Goal: Information Seeking & Learning: Learn about a topic

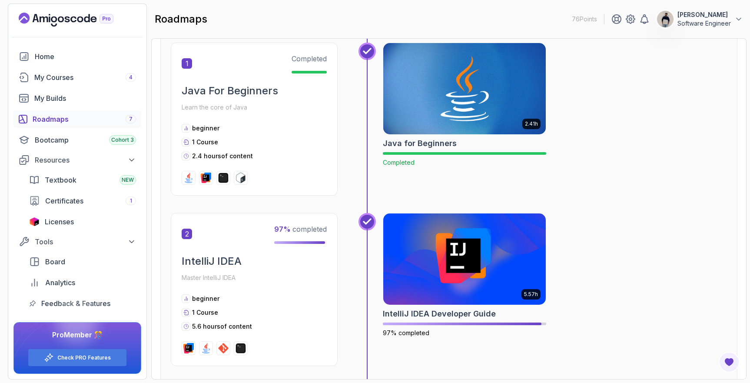
scroll to position [187, 0]
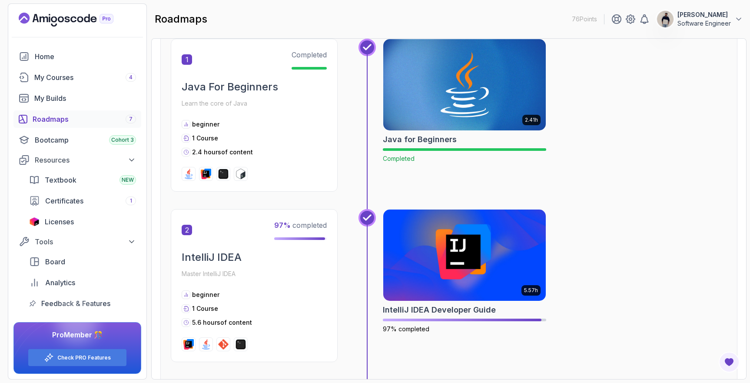
drag, startPoint x: 124, startPoint y: 332, endPoint x: 151, endPoint y: 329, distance: 26.7
click at [141, 331] on div "Home My Courses 4 My Builds Roadmaps 7 Bootcamp Cohort 3 Resources Textbook NEW…" at bounding box center [77, 213] width 138 height 331
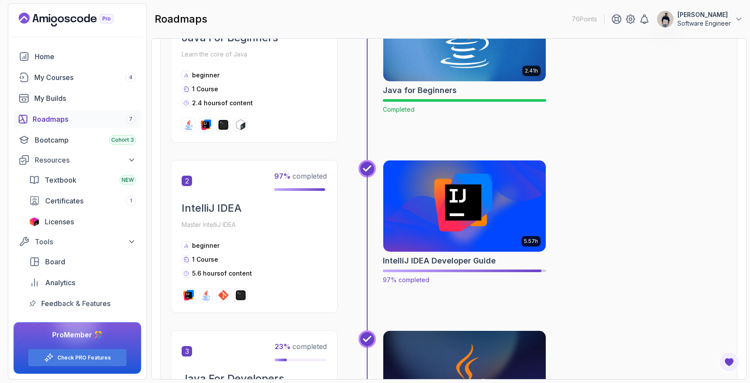
scroll to position [242, 0]
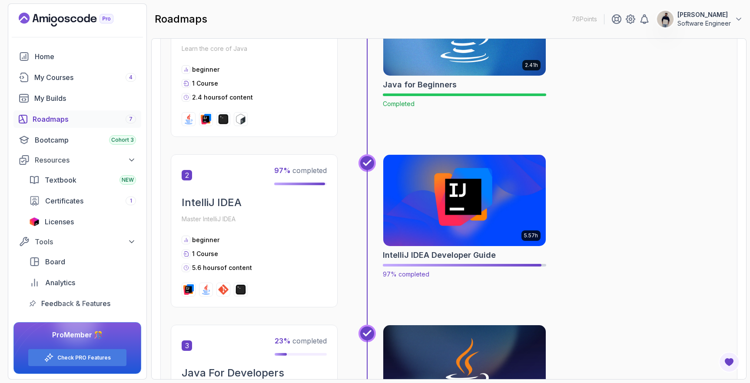
click at [475, 204] on img at bounding box center [464, 200] width 171 height 96
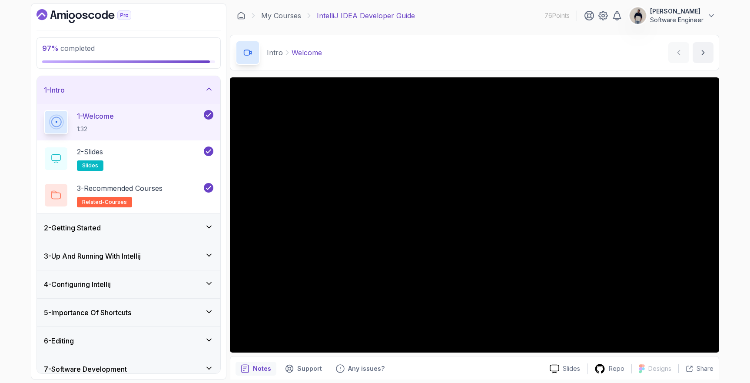
click at [125, 221] on div "2 - Getting Started" at bounding box center [128, 228] width 183 height 28
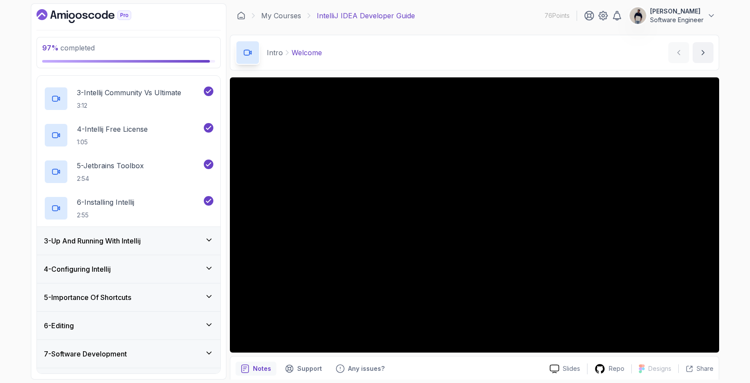
click at [115, 238] on h3 "3 - Up And Running With Intellij" at bounding box center [92, 240] width 97 height 10
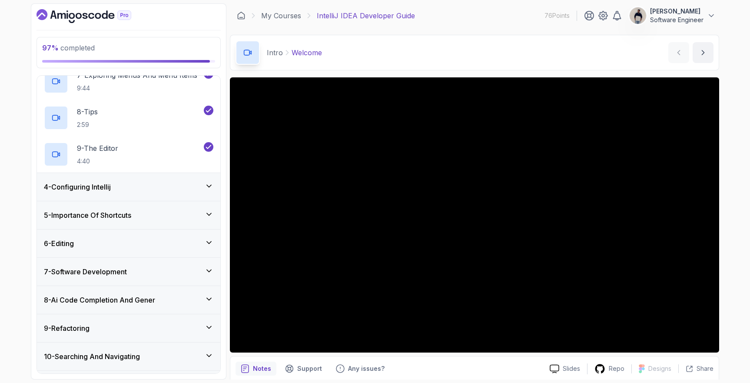
scroll to position [310, 0]
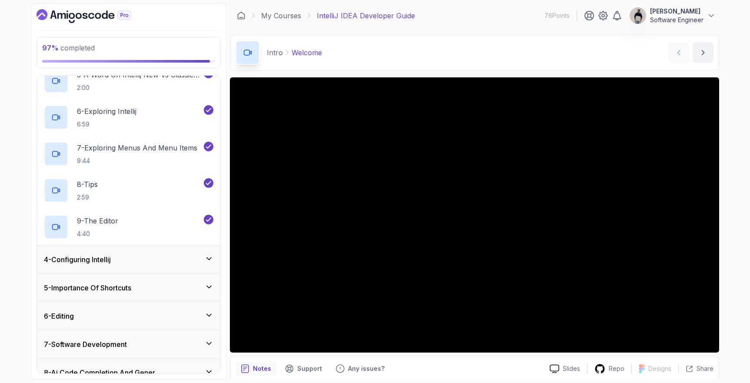
click at [129, 257] on div "4 - Configuring Intellij" at bounding box center [128, 259] width 169 height 10
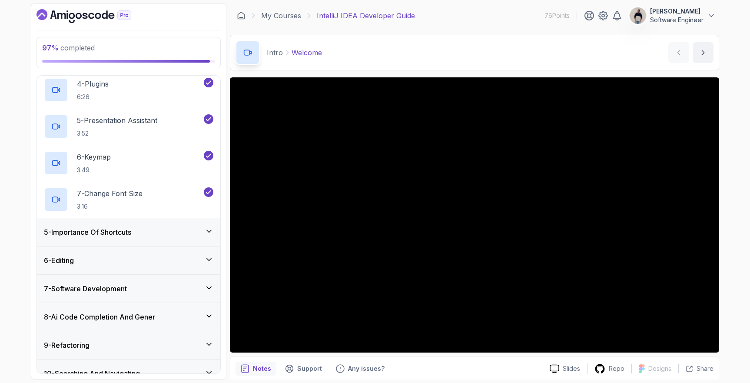
click at [123, 228] on h3 "5 - Importance Of Shortcuts" at bounding box center [87, 232] width 87 height 10
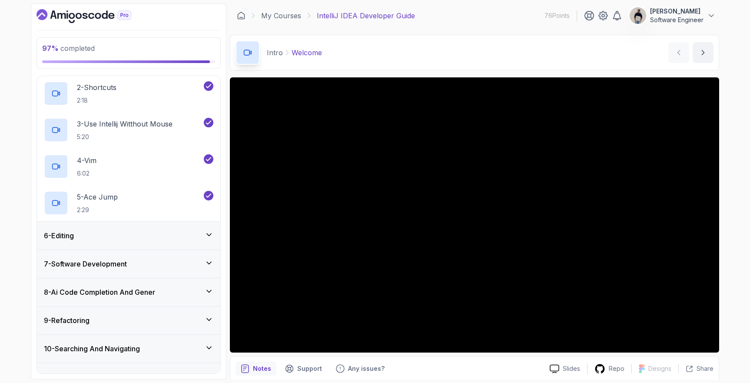
click at [122, 236] on div "6 - Editing" at bounding box center [128, 235] width 169 height 10
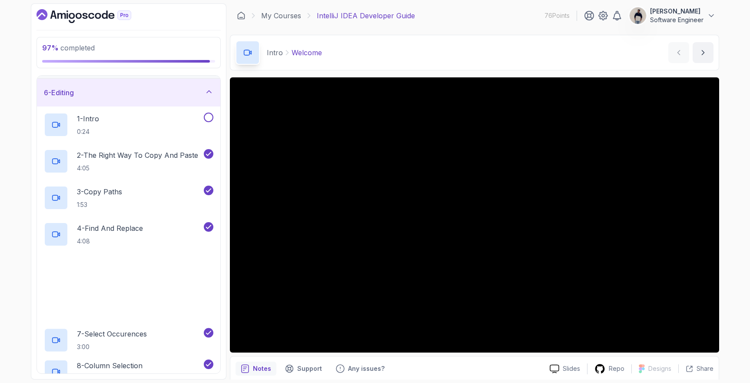
scroll to position [141, 0]
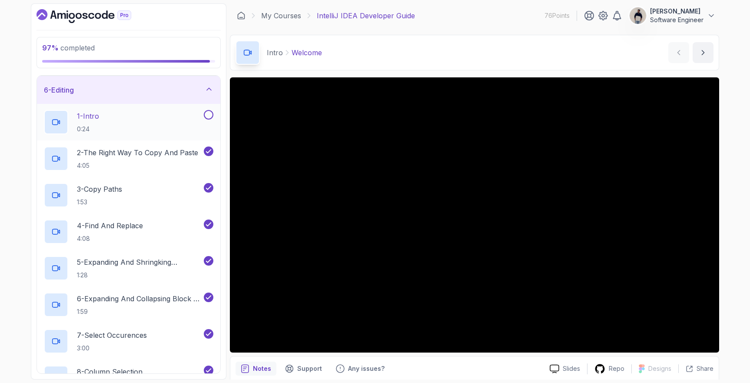
click at [206, 116] on button at bounding box center [209, 115] width 10 height 10
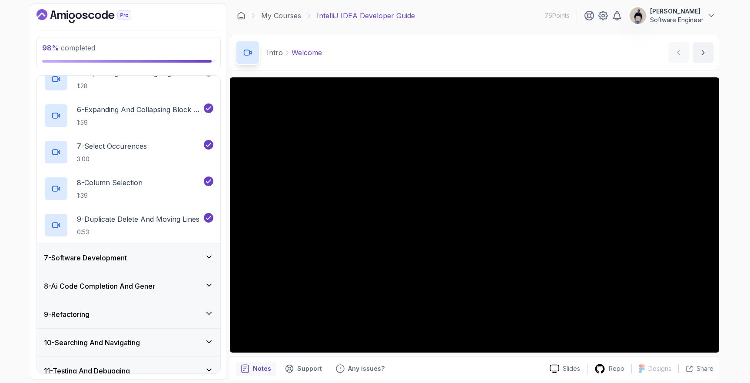
click at [142, 260] on div "7 - Software Development" at bounding box center [128, 257] width 169 height 10
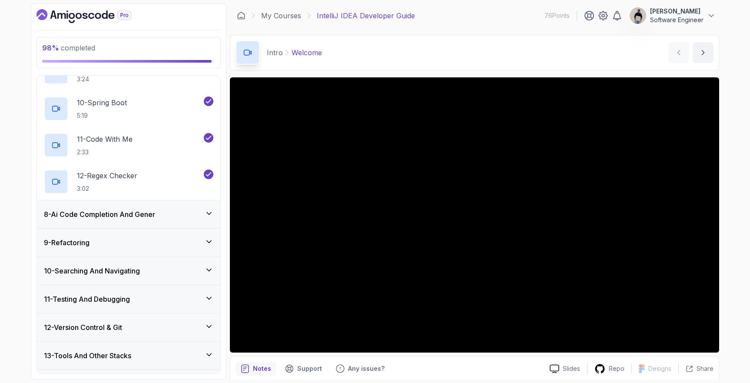
scroll to position [535, 0]
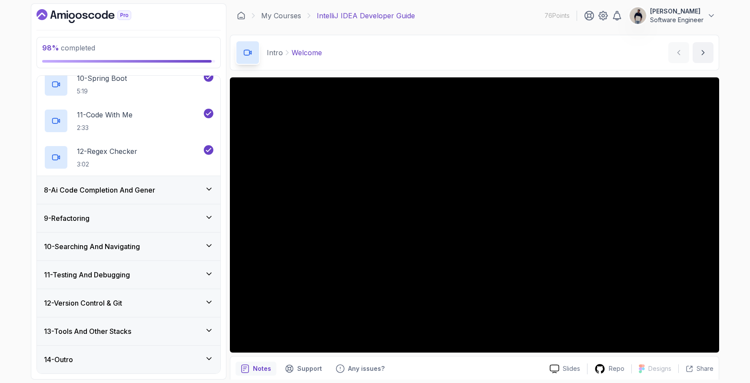
click at [121, 195] on h3 "8 - Ai Code Completion And Gener" at bounding box center [99, 190] width 111 height 10
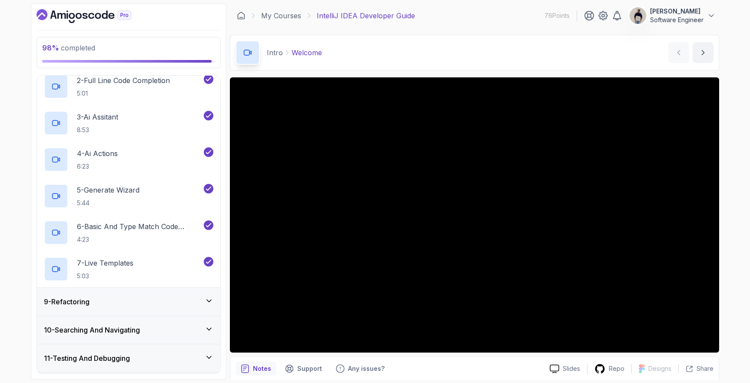
click at [120, 302] on div "9 - Refactoring" at bounding box center [128, 301] width 169 height 10
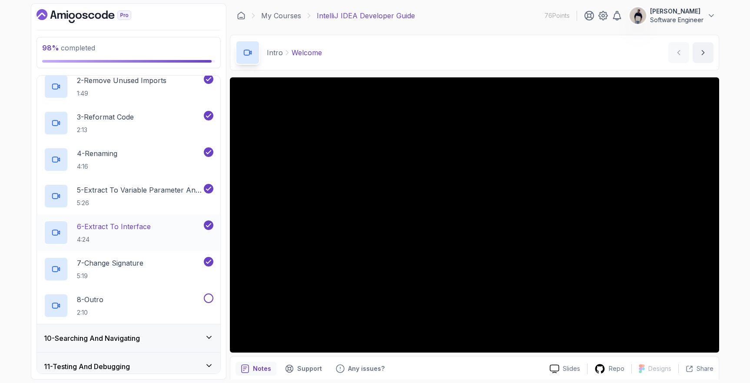
scroll to position [315, 0]
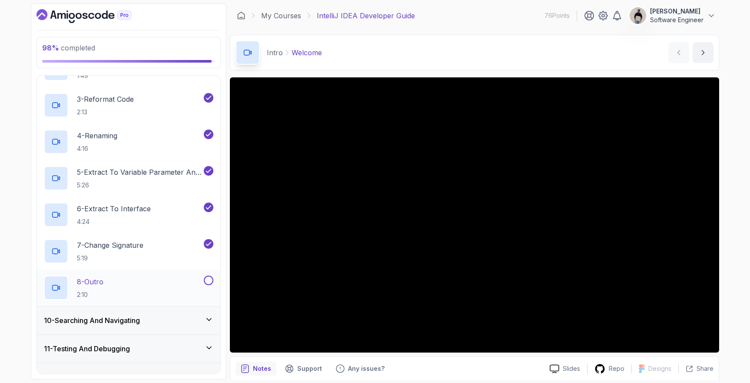
click at [205, 278] on button at bounding box center [209, 280] width 10 height 10
click at [159, 326] on div "10 - Searching And Navigating" at bounding box center [128, 320] width 183 height 28
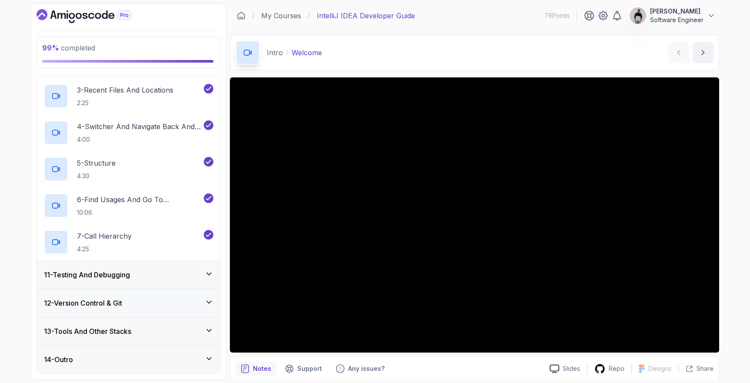
click at [148, 271] on div "11 - Testing And Debugging" at bounding box center [128, 274] width 169 height 10
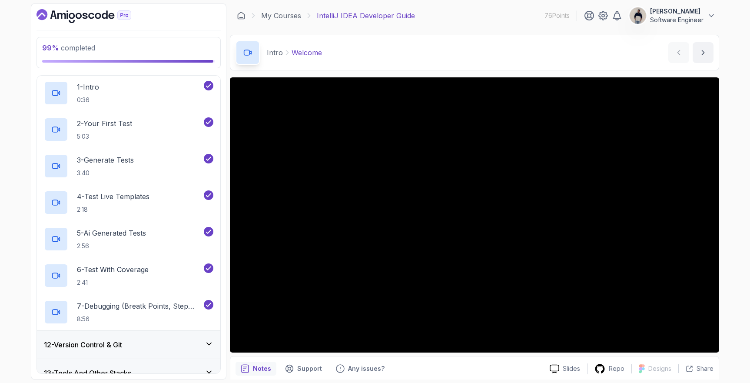
scroll to position [353, 0]
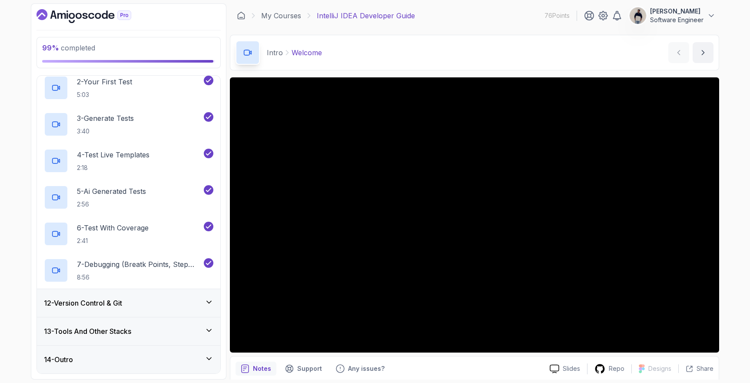
click at [132, 294] on div "12 - Version Control & Git" at bounding box center [128, 303] width 183 height 28
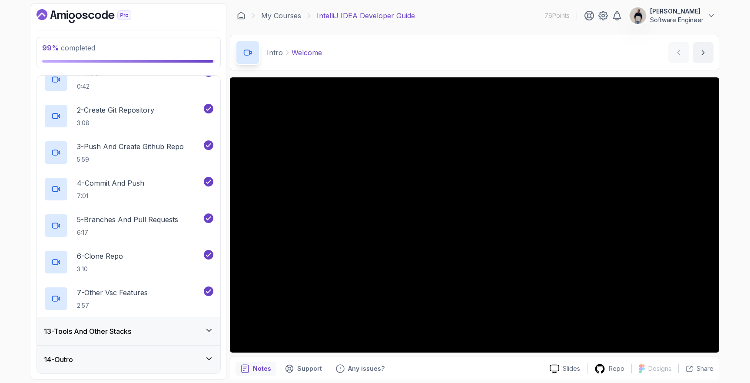
click at [122, 323] on div "13 - Tools And Other Stacks" at bounding box center [128, 331] width 183 height 28
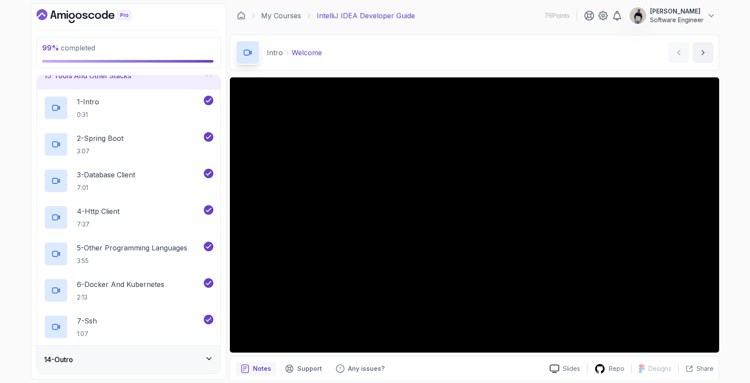
click at [115, 358] on div "14 - Outro" at bounding box center [128, 359] width 169 height 10
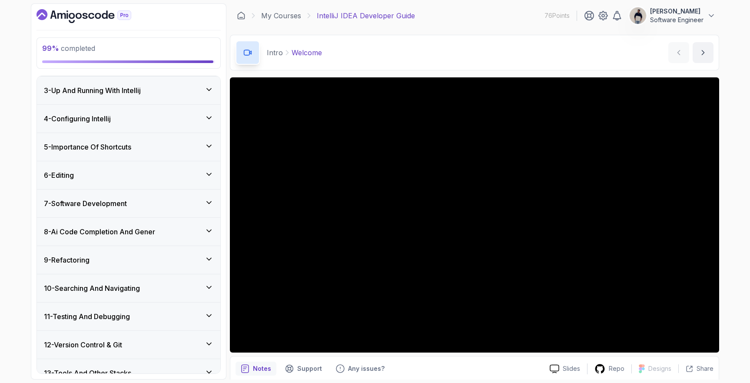
scroll to position [207, 0]
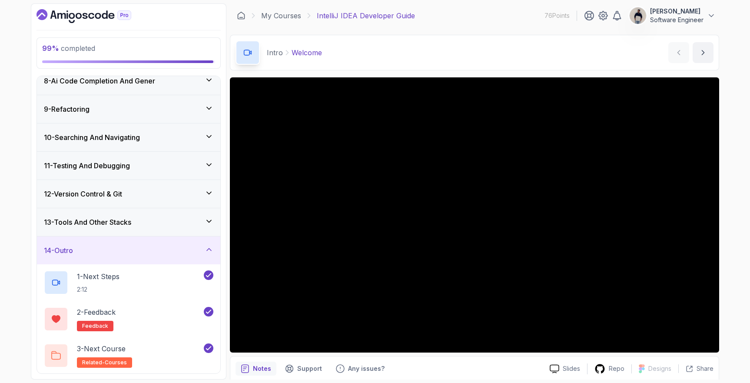
click at [129, 228] on div "13 - Tools And Other Stacks" at bounding box center [128, 222] width 183 height 28
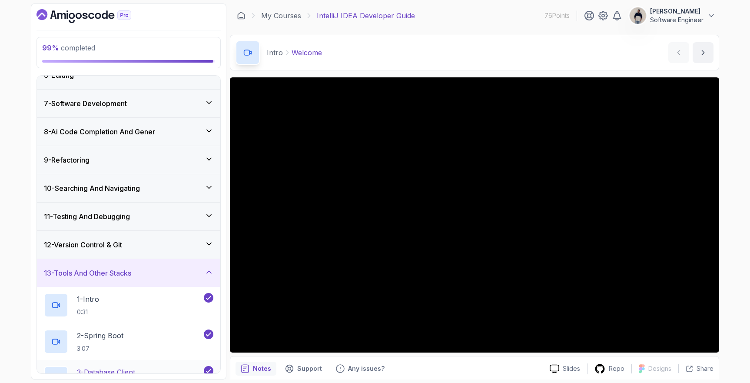
scroll to position [0, 0]
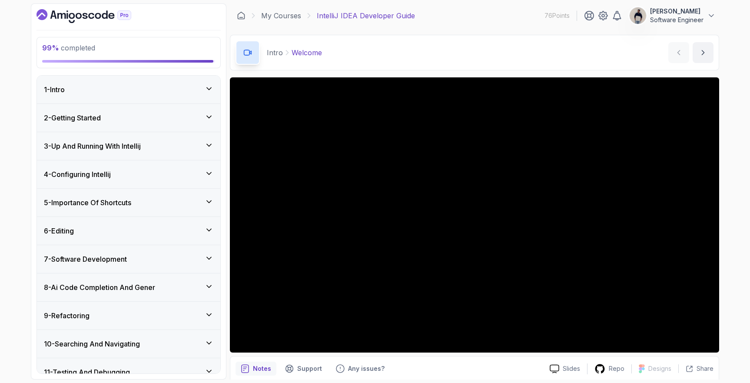
click at [71, 12] on icon "Dashboard" at bounding box center [83, 16] width 95 height 14
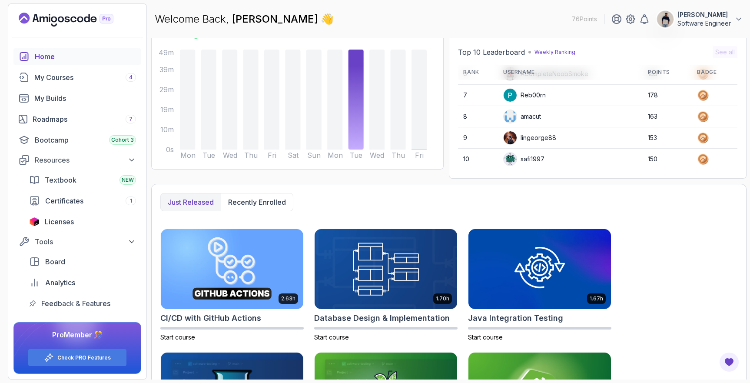
scroll to position [86, 0]
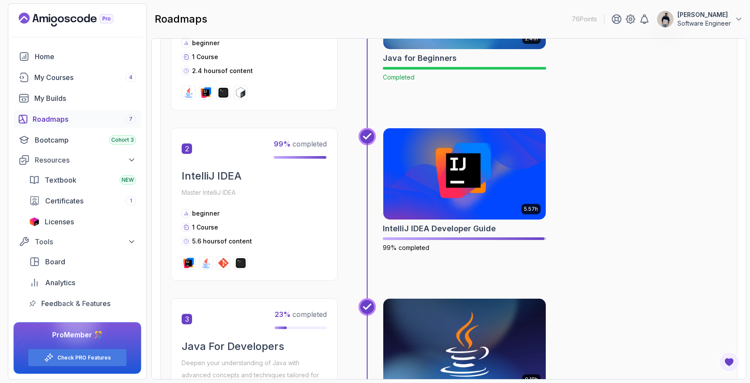
scroll to position [277, 0]
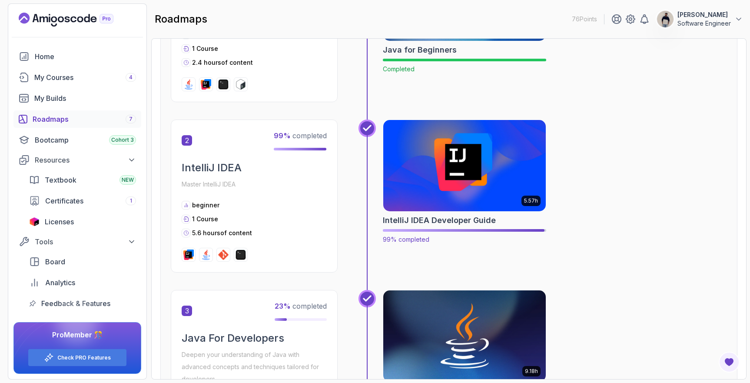
click at [497, 158] on img at bounding box center [464, 166] width 171 height 96
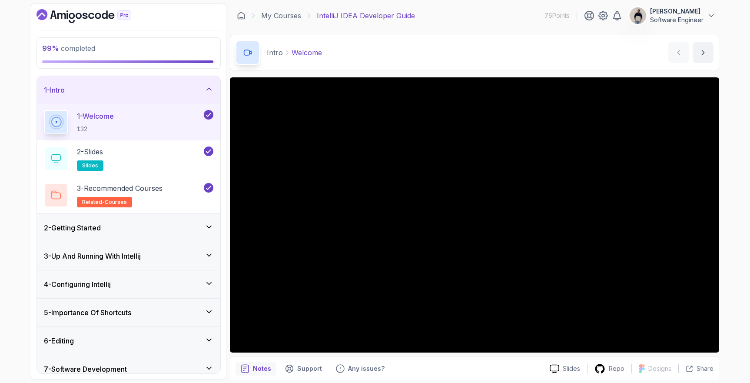
click at [136, 227] on div "2 - Getting Started" at bounding box center [128, 227] width 169 height 10
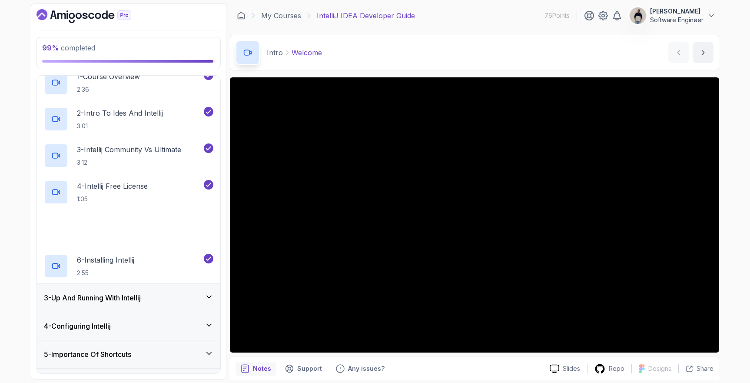
scroll to position [81, 0]
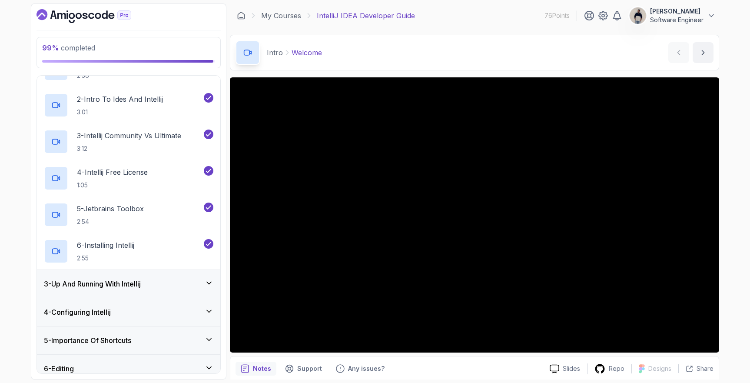
click at [127, 278] on h3 "3 - Up And Running With Intellij" at bounding box center [92, 283] width 97 height 10
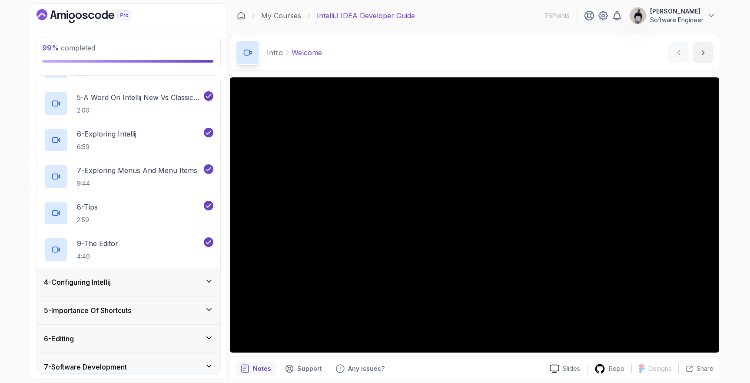
click at [123, 284] on div "4 - Configuring Intellij" at bounding box center [128, 282] width 169 height 10
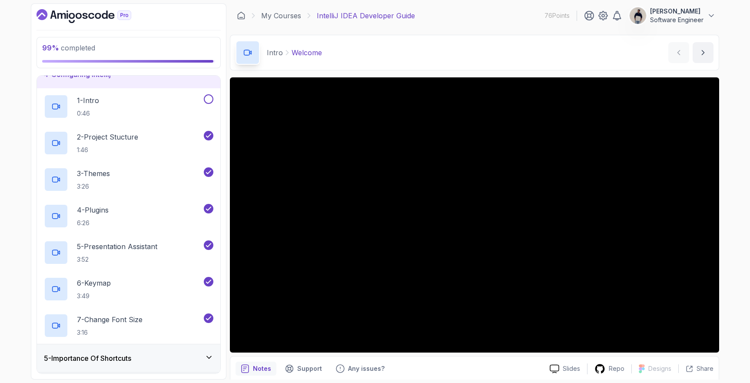
scroll to position [93, 0]
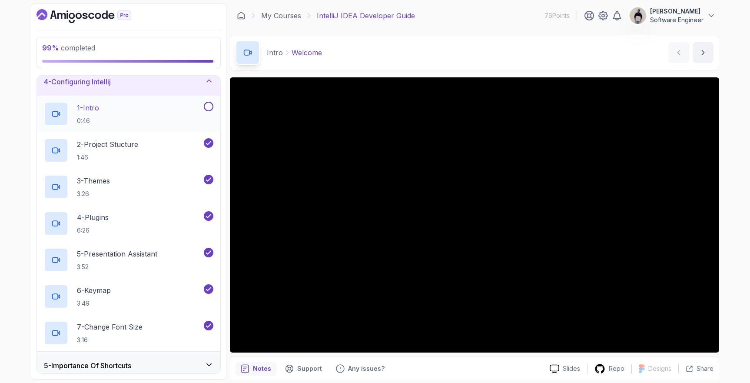
click at [208, 109] on button at bounding box center [209, 107] width 10 height 10
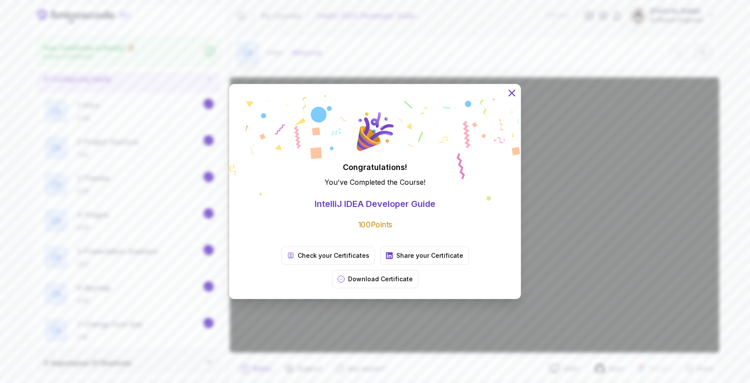
click at [512, 96] on icon at bounding box center [512, 93] width 6 height 6
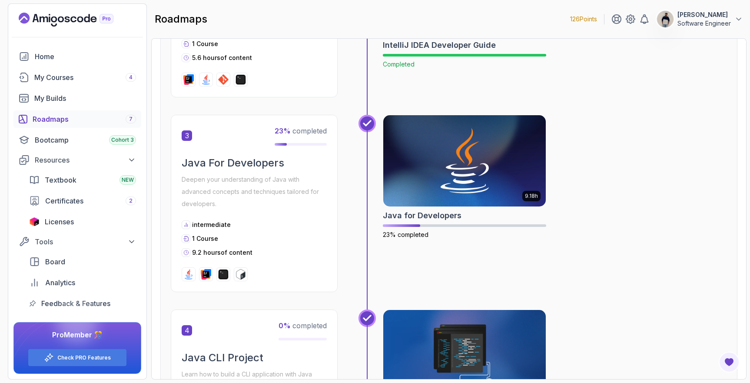
scroll to position [484, 0]
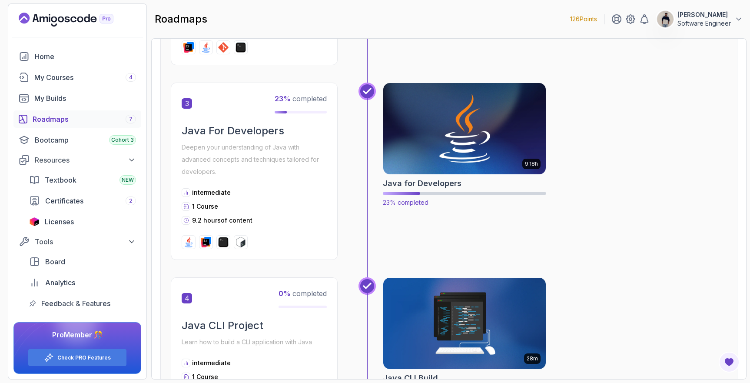
click at [457, 135] on img at bounding box center [464, 129] width 171 height 96
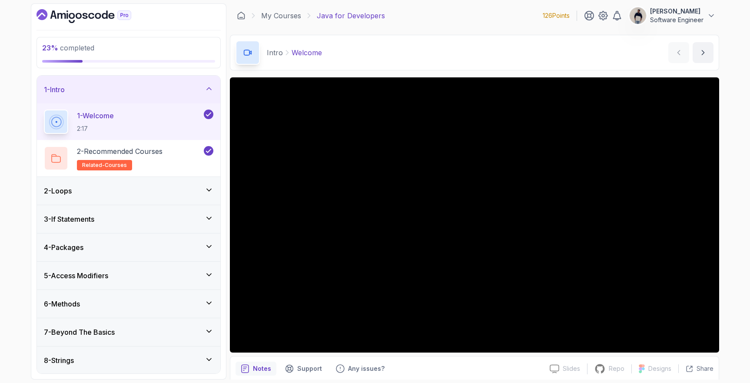
click at [121, 187] on div "2 - Loops" at bounding box center [128, 190] width 169 height 10
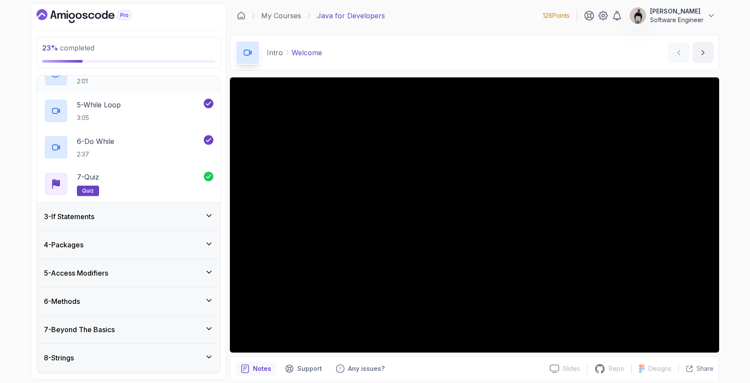
scroll to position [195, 0]
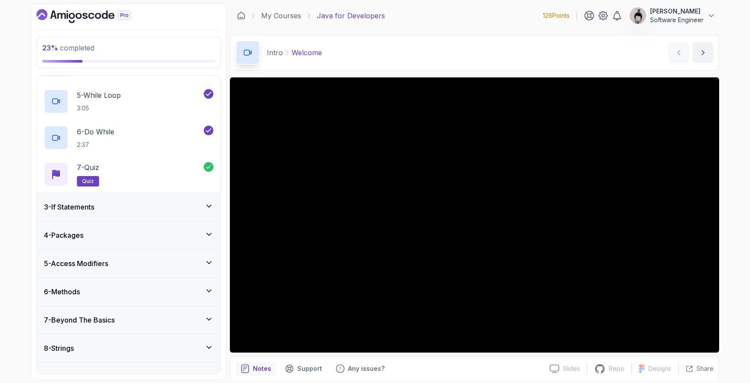
click at [123, 203] on div "3 - If Statements" at bounding box center [128, 207] width 169 height 10
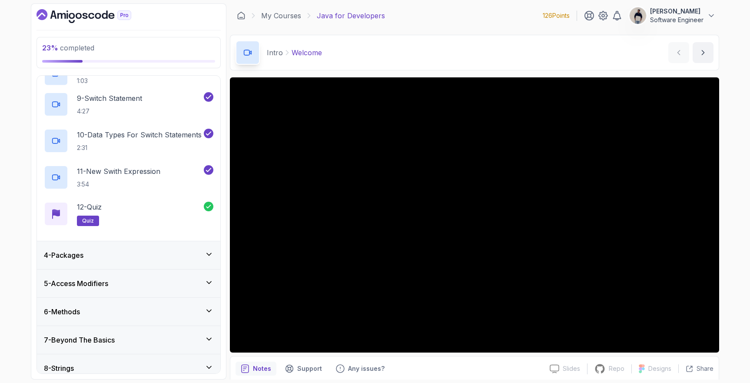
scroll to position [387, 0]
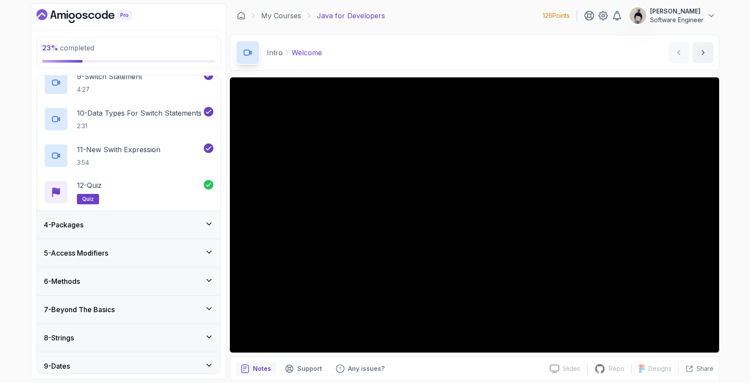
click at [114, 233] on div "4 - Packages" at bounding box center [128, 225] width 183 height 28
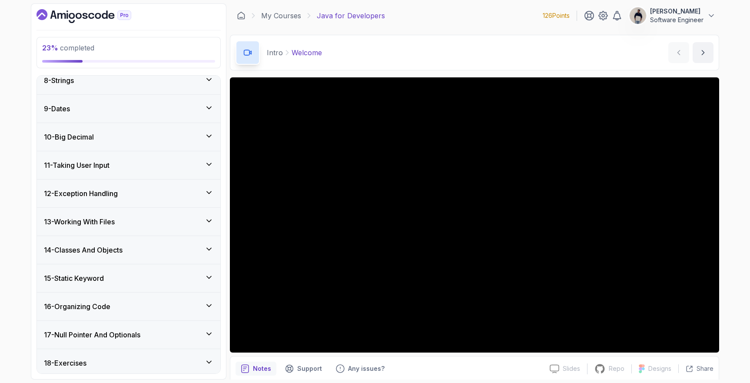
scroll to position [530, 0]
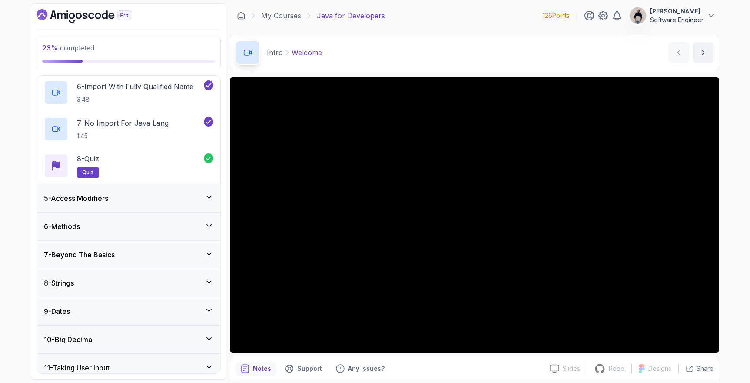
click at [127, 194] on div "5 - Access Modifiers" at bounding box center [128, 198] width 169 height 10
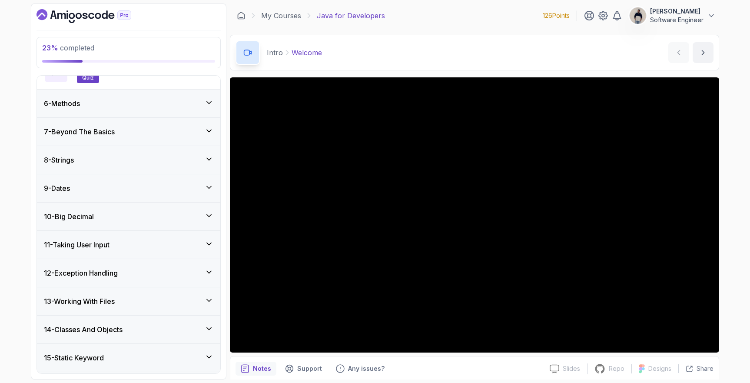
scroll to position [414, 0]
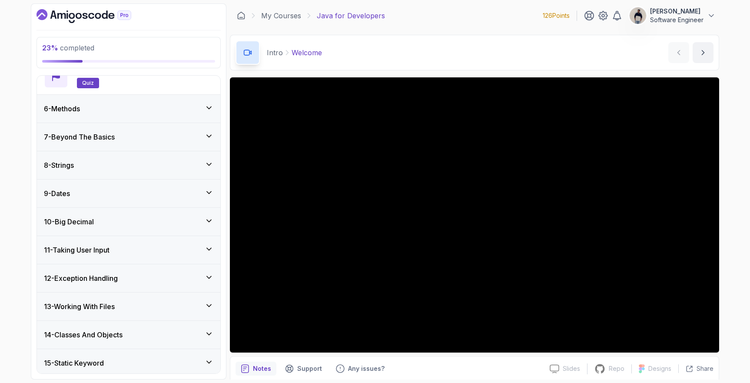
click at [109, 115] on div "6 - Methods" at bounding box center [128, 109] width 183 height 28
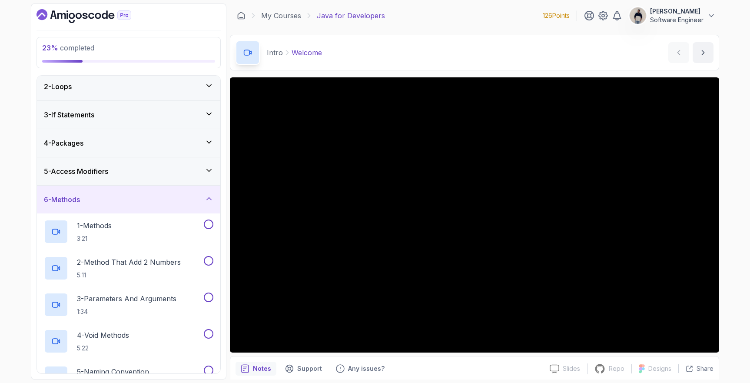
scroll to position [26, 0]
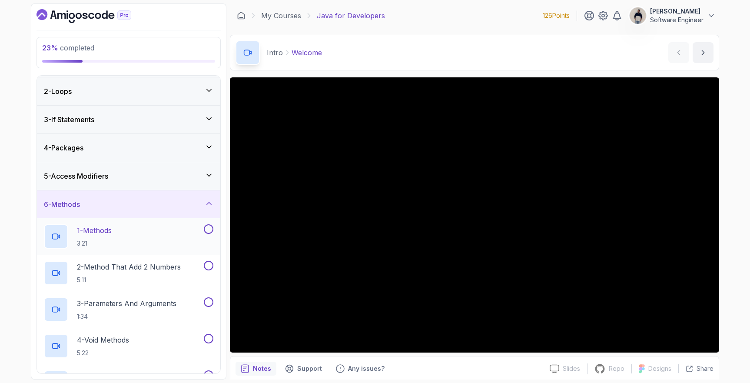
click at [121, 227] on div "1 - Methods 3:21" at bounding box center [123, 236] width 158 height 24
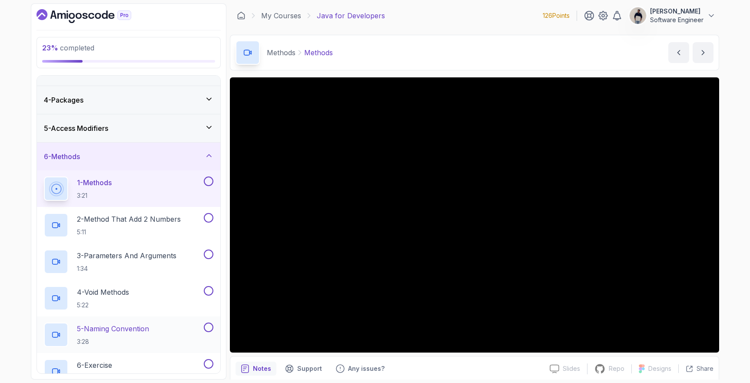
scroll to position [61, 0]
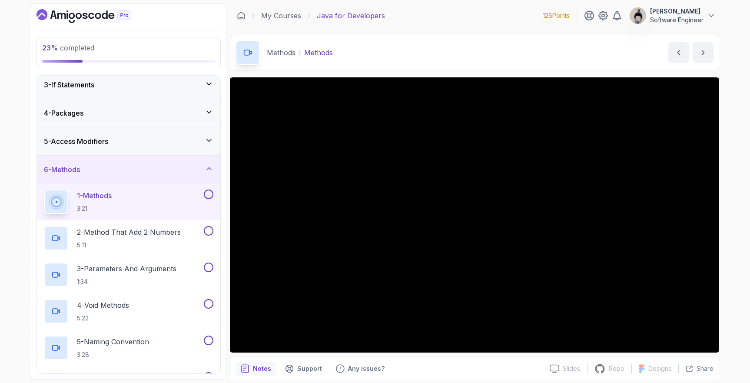
click at [124, 148] on div "5 - Access Modifiers" at bounding box center [128, 141] width 183 height 28
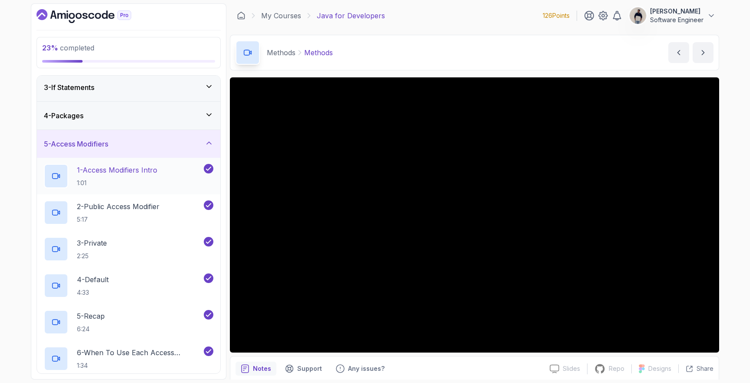
scroll to position [51, 0]
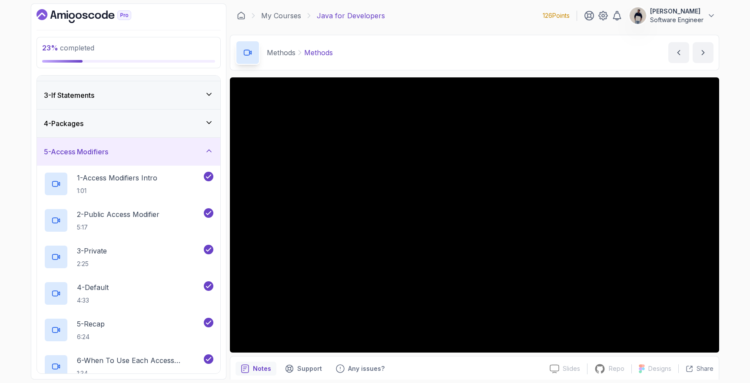
click at [97, 145] on div "5 - Access Modifiers" at bounding box center [128, 152] width 183 height 28
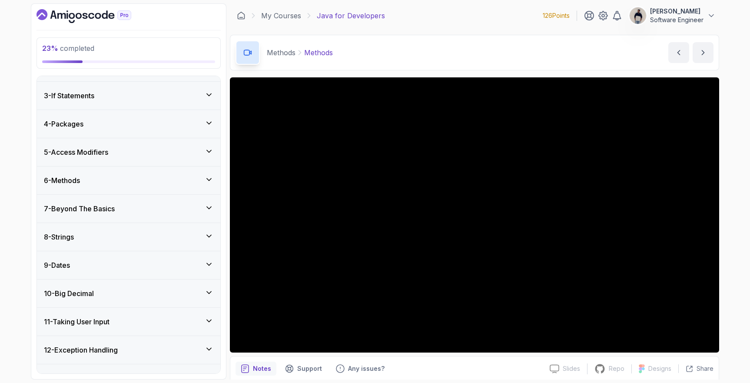
click at [124, 152] on div "5 - Access Modifiers" at bounding box center [128, 152] width 169 height 10
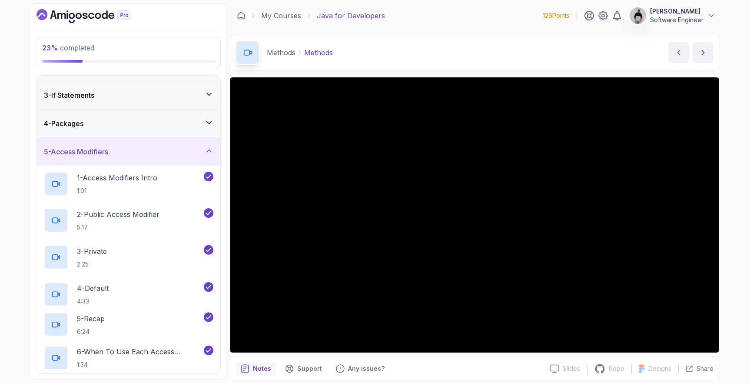
click at [124, 152] on div "5 - Access Modifiers" at bounding box center [128, 151] width 169 height 10
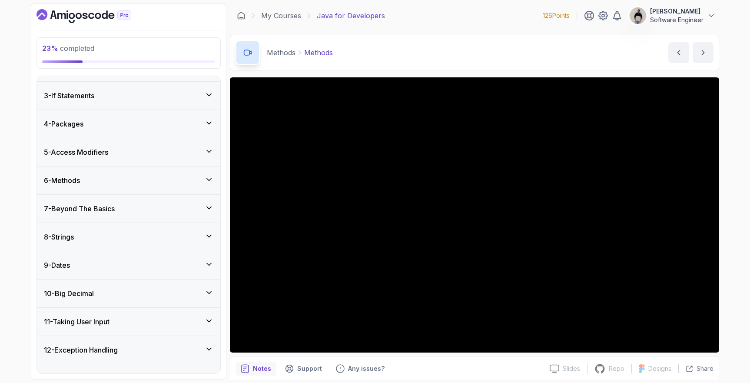
click at [113, 171] on div "6 - Methods" at bounding box center [128, 180] width 183 height 28
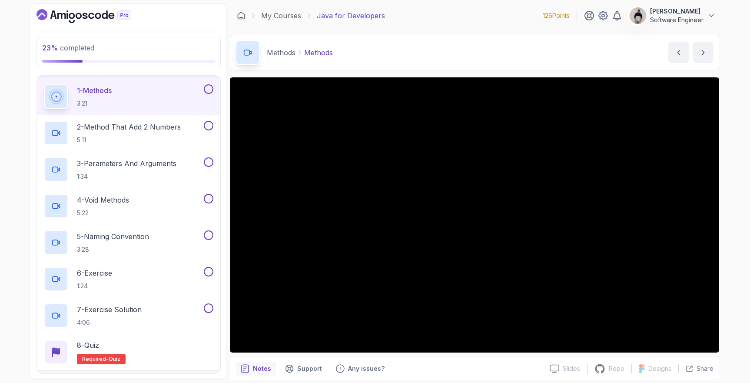
scroll to position [167, 0]
click at [209, 198] on button at bounding box center [209, 198] width 10 height 10
click at [208, 162] on button at bounding box center [209, 162] width 10 height 10
click at [211, 122] on button at bounding box center [209, 125] width 10 height 10
click at [209, 89] on button at bounding box center [209, 89] width 10 height 10
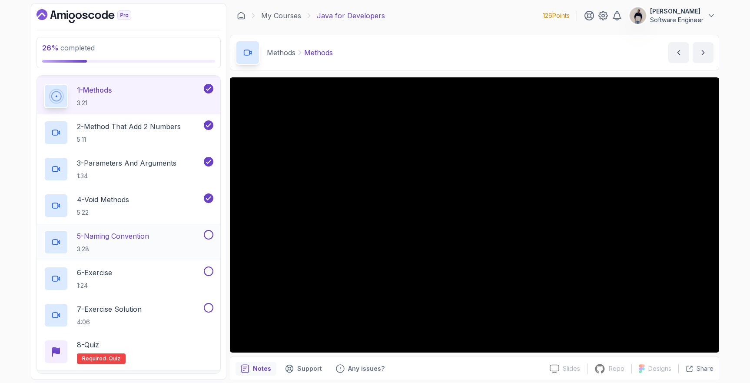
click at [209, 235] on button at bounding box center [209, 235] width 10 height 10
click at [128, 272] on div "6 - Exercise 1:24" at bounding box center [123, 278] width 158 height 24
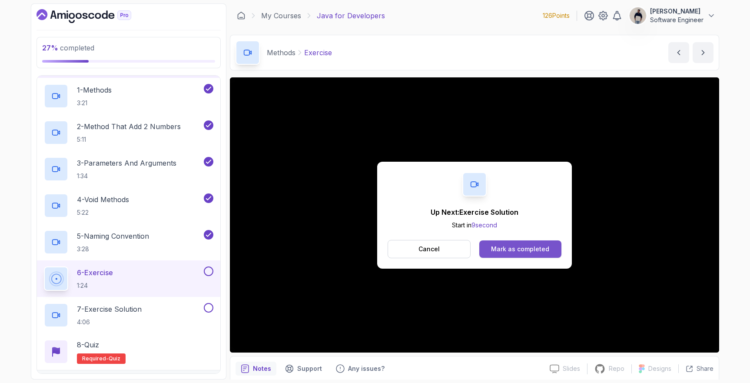
click at [498, 248] on div "Mark as completed" at bounding box center [520, 249] width 58 height 9
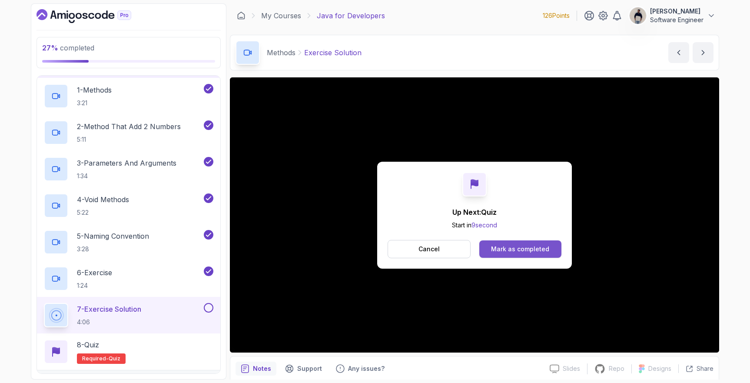
click at [527, 253] on button "Mark as completed" at bounding box center [520, 248] width 82 height 17
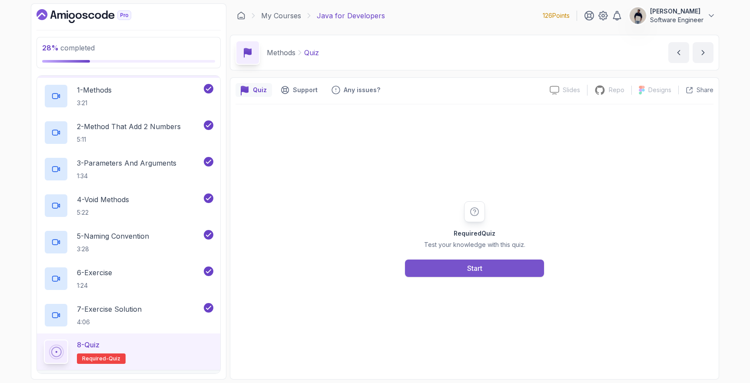
click at [481, 270] on div "Start" at bounding box center [474, 268] width 15 height 10
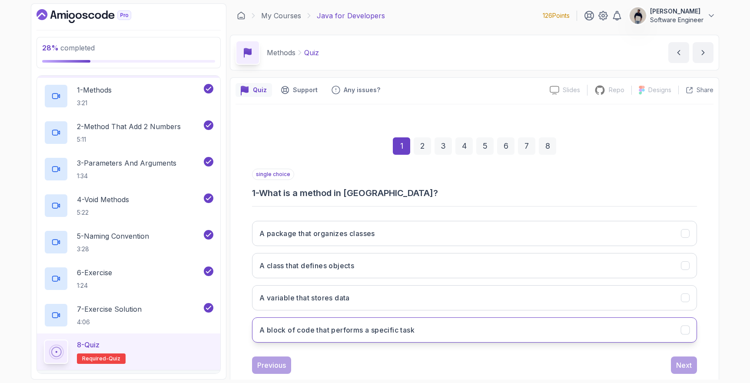
click at [414, 330] on h3 "A block of code that performs a specific task" at bounding box center [336, 330] width 155 height 10
click at [687, 368] on div "Next" at bounding box center [684, 365] width 16 height 10
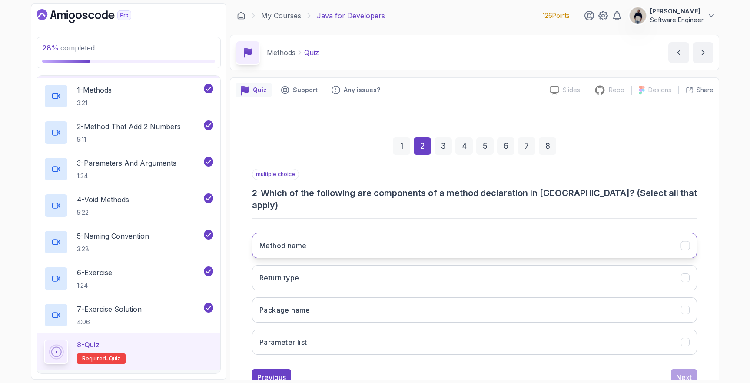
click at [448, 236] on button "Method name" at bounding box center [474, 245] width 445 height 25
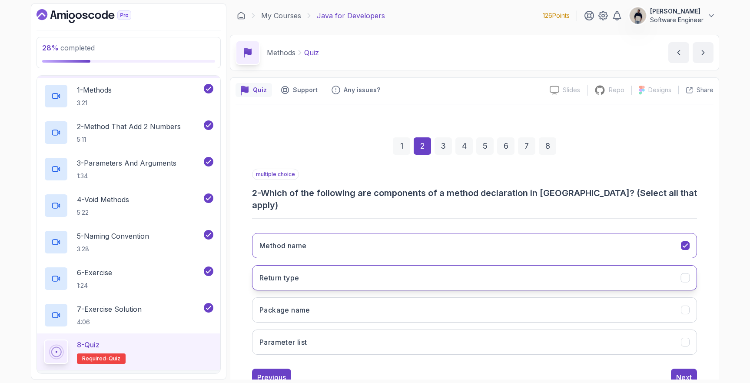
click at [411, 265] on button "Return type" at bounding box center [474, 277] width 445 height 25
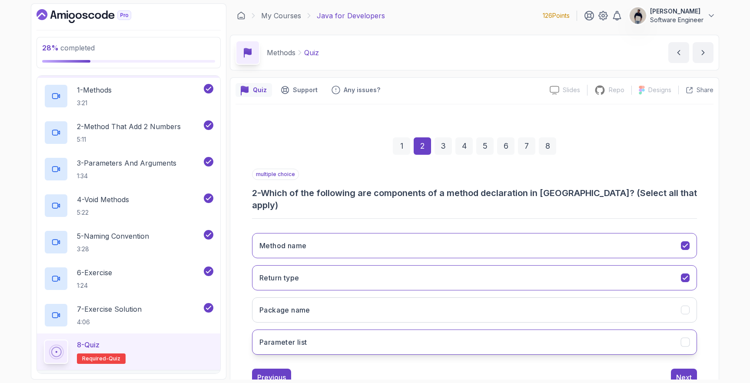
click at [358, 329] on button "Parameter list" at bounding box center [474, 341] width 445 height 25
click at [677, 372] on div "Next" at bounding box center [684, 377] width 16 height 10
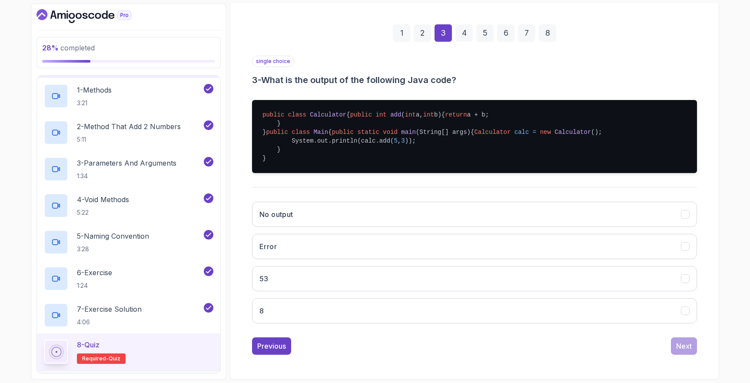
scroll to position [126, 0]
click at [309, 323] on button "8" at bounding box center [474, 310] width 445 height 25
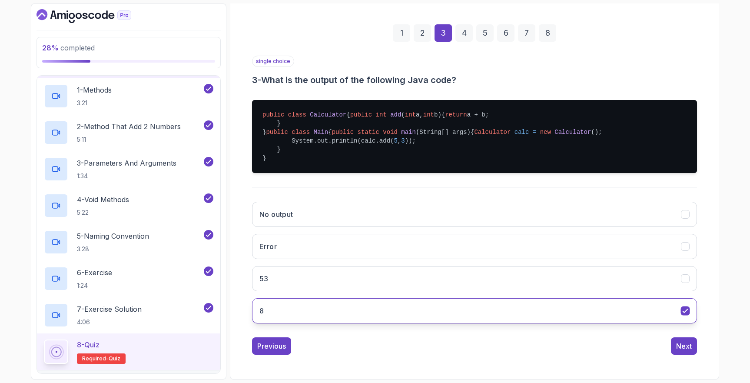
scroll to position [156, 0]
click at [689, 345] on div "Next" at bounding box center [684, 346] width 16 height 10
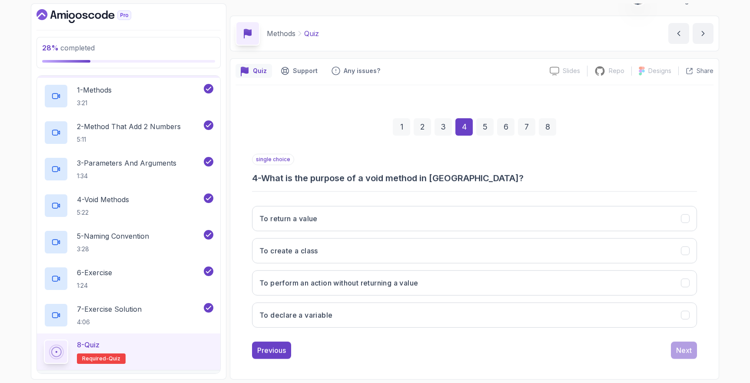
scroll to position [19, 0]
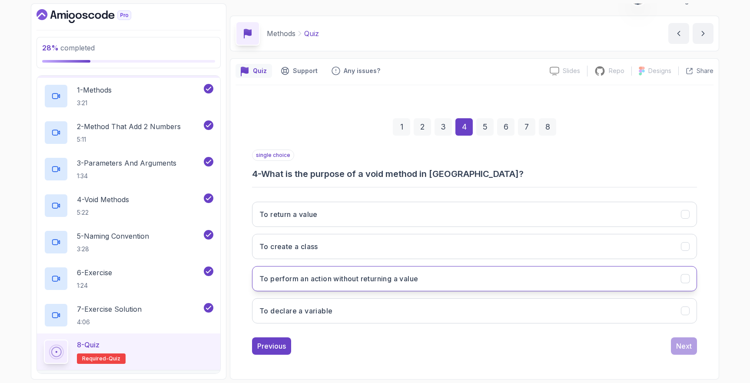
click at [368, 282] on h3 "To perform an action without returning a value" at bounding box center [338, 278] width 159 height 10
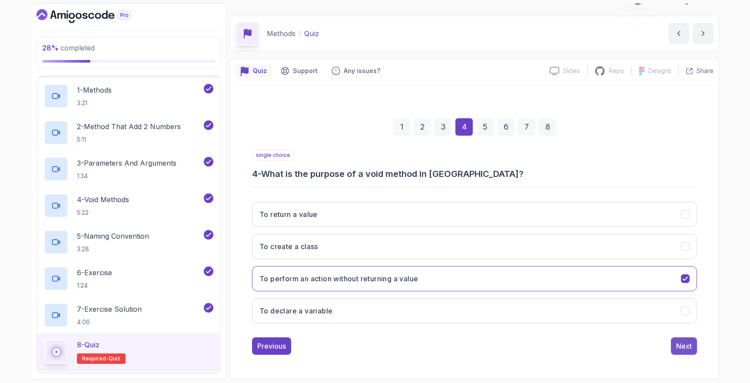
click at [685, 344] on div "Next" at bounding box center [684, 346] width 16 height 10
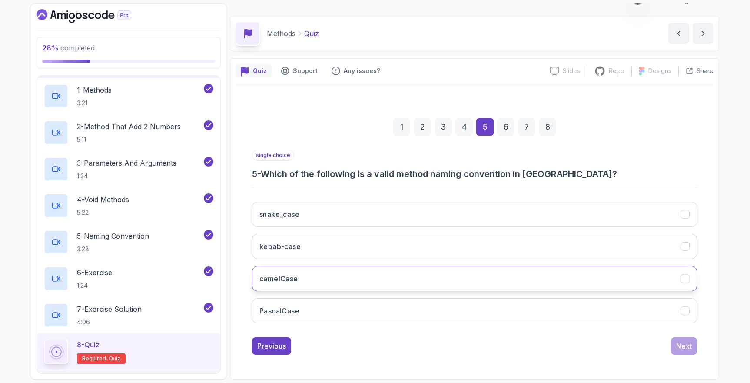
click at [358, 272] on button "camelCase" at bounding box center [474, 278] width 445 height 25
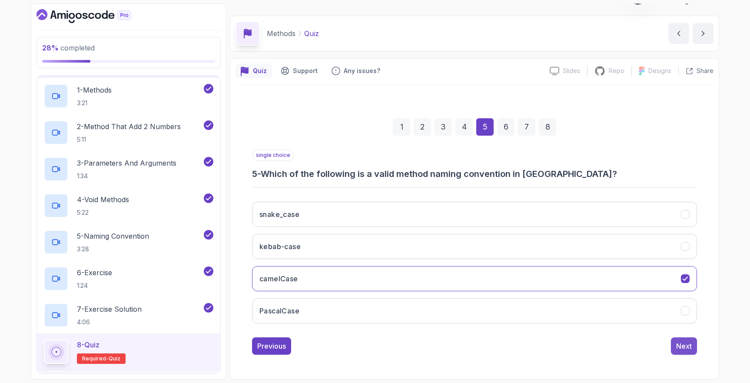
click at [682, 349] on div "Next" at bounding box center [684, 346] width 16 height 10
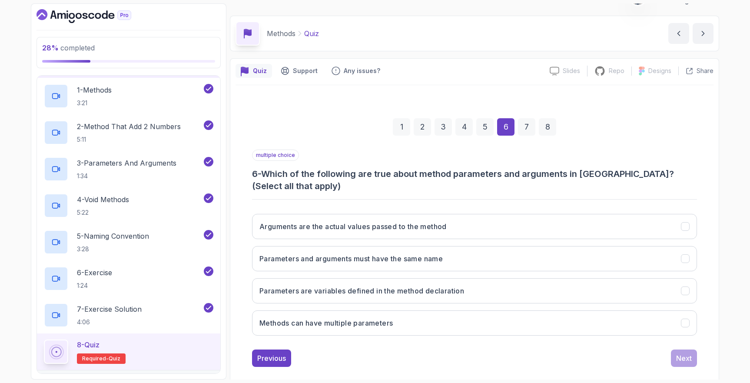
click at [315, 187] on h3 "6 - Which of the following are true about method parameters and arguments in [G…" at bounding box center [474, 180] width 445 height 24
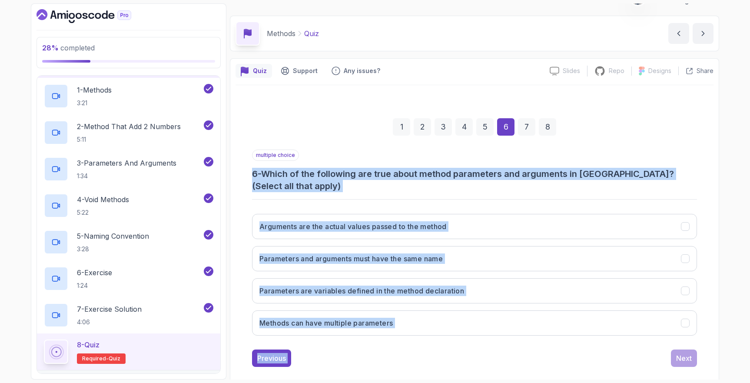
drag, startPoint x: 247, startPoint y: 169, endPoint x: 508, endPoint y: 362, distance: 324.6
click at [508, 362] on div "1 2 3 4 5 6 7 8 multiple choice 6 - Which of the following are true about metho…" at bounding box center [474, 235] width 478 height 276
click at [464, 353] on div "Previous Next" at bounding box center [474, 357] width 445 height 17
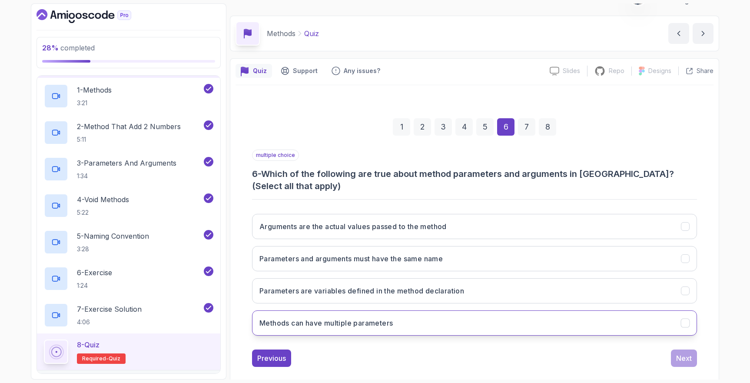
click at [681, 321] on icon "Methods can have multiple parameters" at bounding box center [685, 323] width 8 height 8
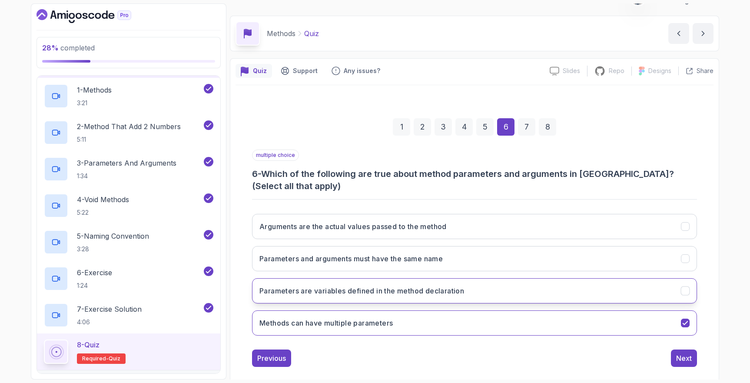
click at [686, 291] on icon "Parameters are variables defined in the method declaration" at bounding box center [684, 290] width 5 height 3
click at [500, 225] on button "Arguments are the actual values passed to the method" at bounding box center [474, 226] width 445 height 25
click at [692, 363] on button "Next" at bounding box center [684, 357] width 26 height 17
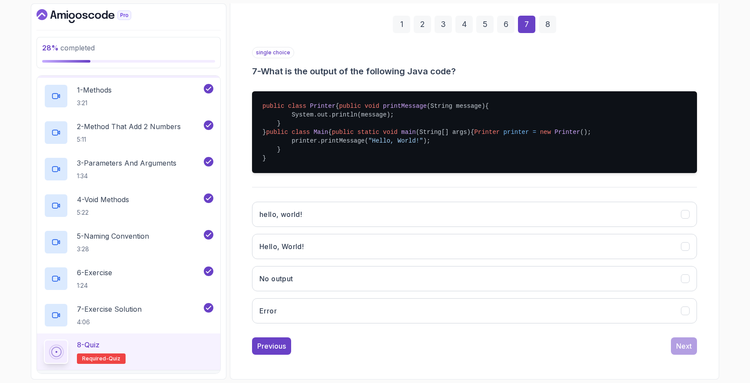
scroll to position [152, 0]
click at [350, 246] on button "Hello, World!" at bounding box center [474, 246] width 445 height 25
click at [694, 354] on button "Next" at bounding box center [684, 345] width 26 height 17
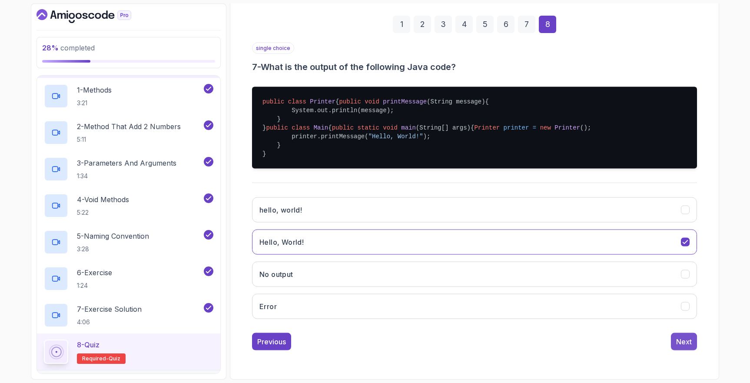
scroll to position [19, 0]
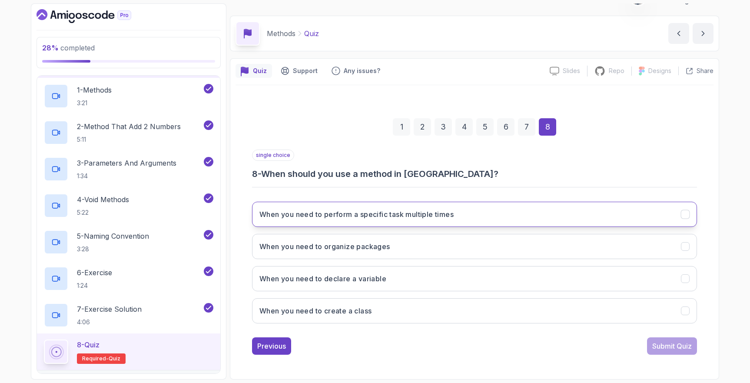
click at [452, 217] on h3 "When you need to perform a specific task multiple times" at bounding box center [356, 214] width 194 height 10
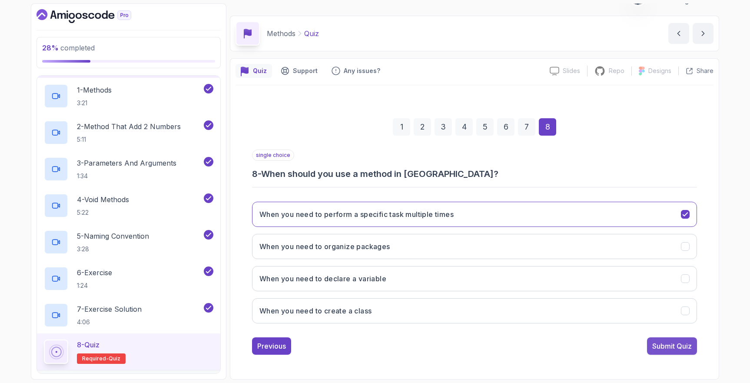
click at [662, 344] on div "Submit Quiz" at bounding box center [672, 346] width 40 height 10
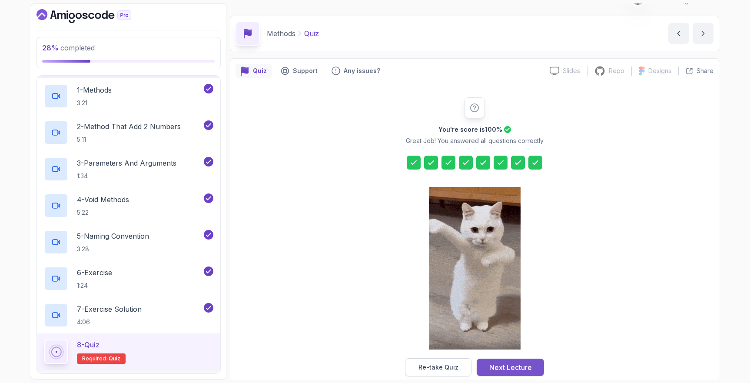
click at [533, 367] on button "Next Lecture" at bounding box center [510, 366] width 67 height 17
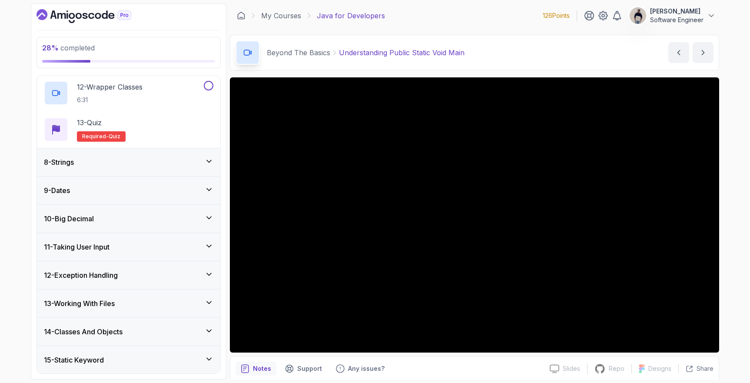
scroll to position [620, 0]
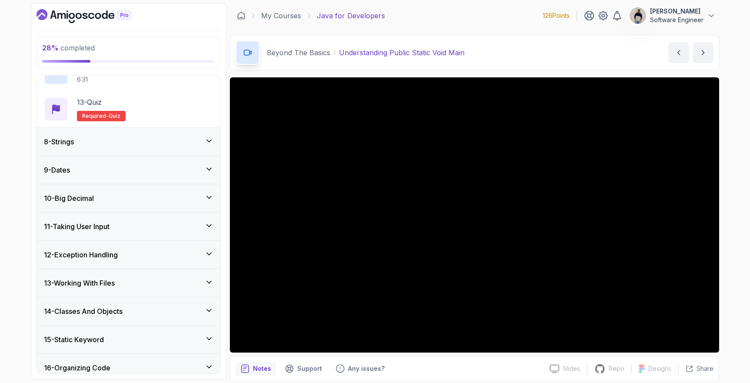
click at [103, 147] on div "8 - Strings" at bounding box center [128, 142] width 183 height 28
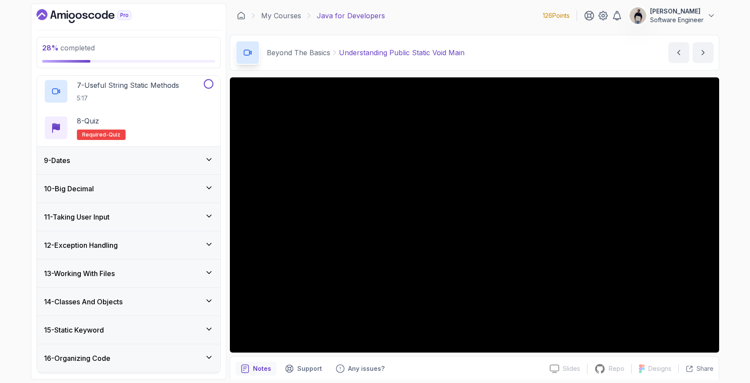
click at [91, 165] on div "9 - Dates" at bounding box center [128, 160] width 169 height 10
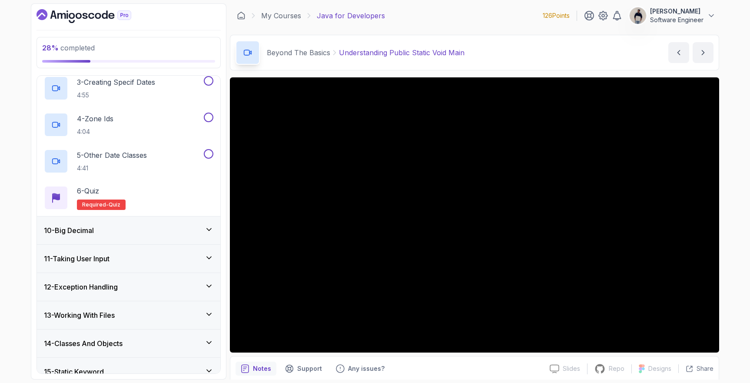
click at [105, 226] on div "10 - Big Decimal" at bounding box center [128, 230] width 169 height 10
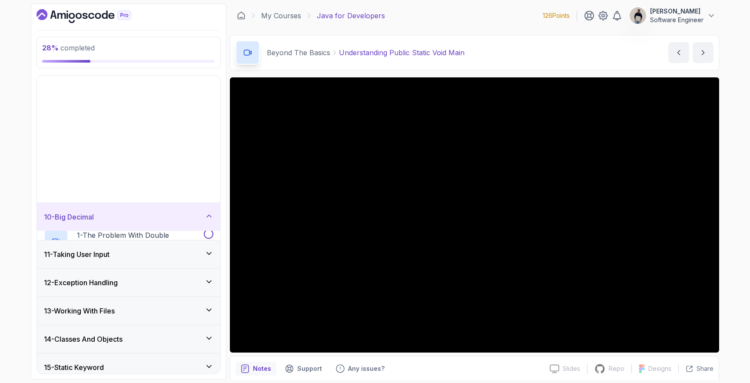
scroll to position [238, 0]
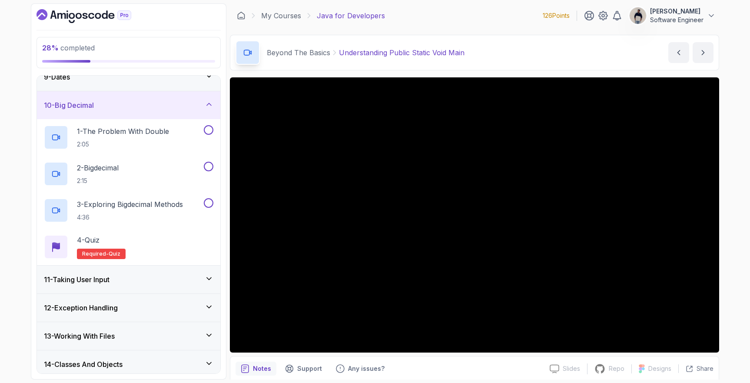
click at [109, 276] on h3 "11 - Taking User Input" at bounding box center [77, 279] width 66 height 10
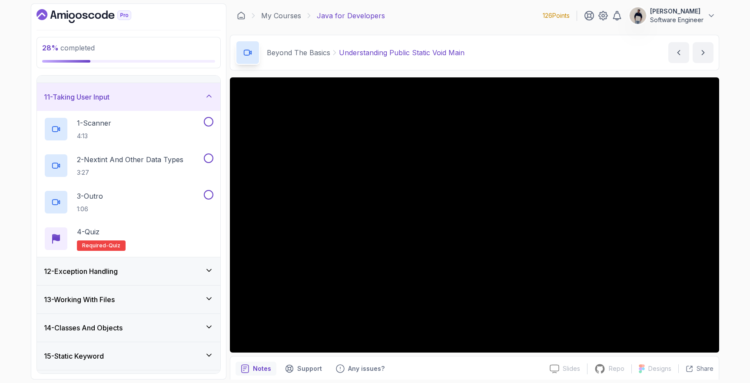
scroll to position [300, 0]
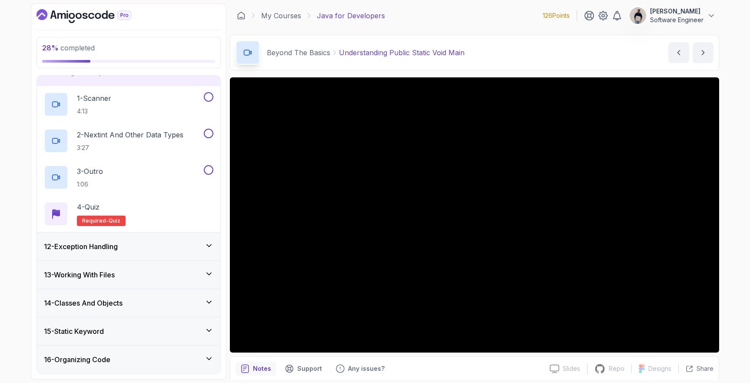
click at [111, 248] on h3 "12 - Exception Handling" at bounding box center [81, 246] width 74 height 10
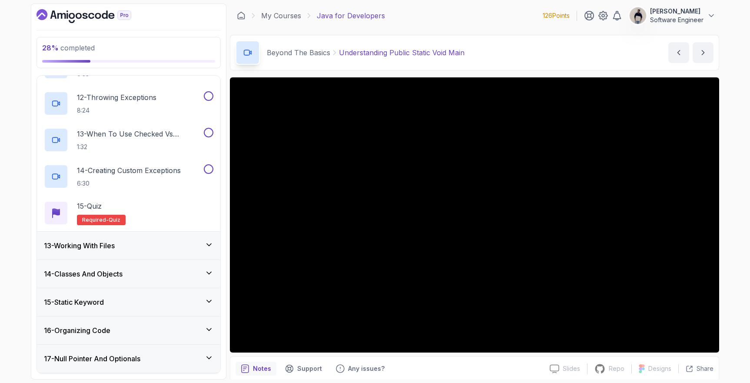
click at [112, 249] on h3 "13 - Working With Files" at bounding box center [79, 245] width 71 height 10
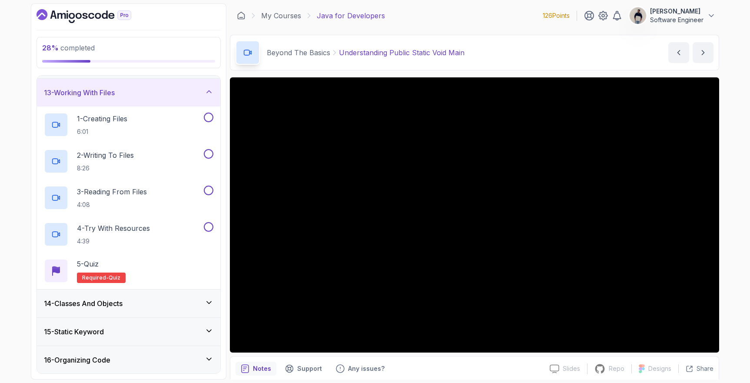
scroll to position [360, 0]
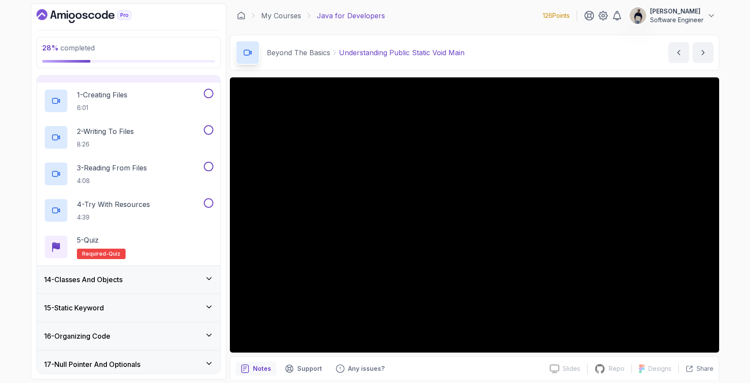
click at [115, 284] on h3 "14 - Classes And Objects" at bounding box center [83, 279] width 79 height 10
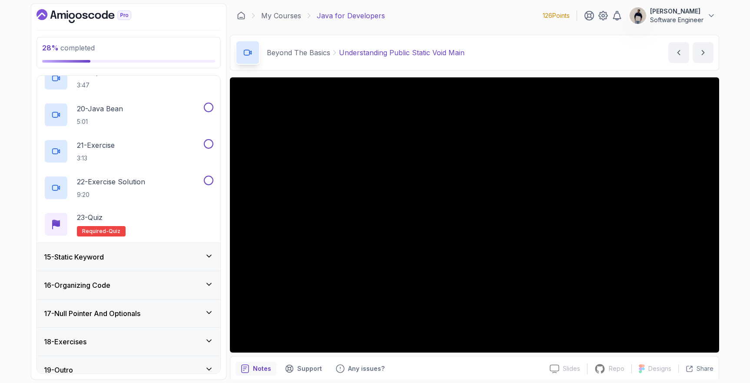
scroll to position [1078, 0]
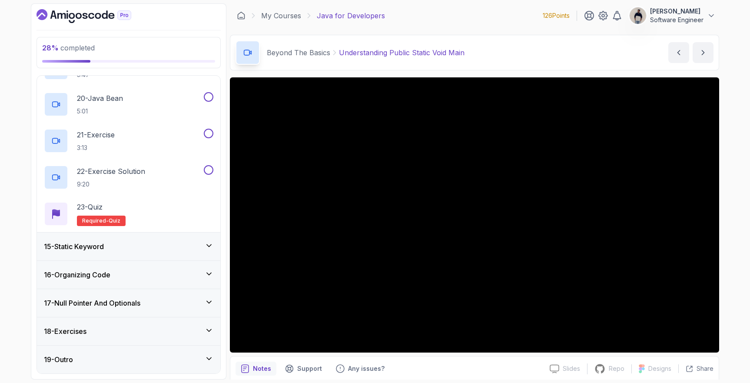
click at [95, 249] on h3 "15 - Static Keyword" at bounding box center [74, 246] width 60 height 10
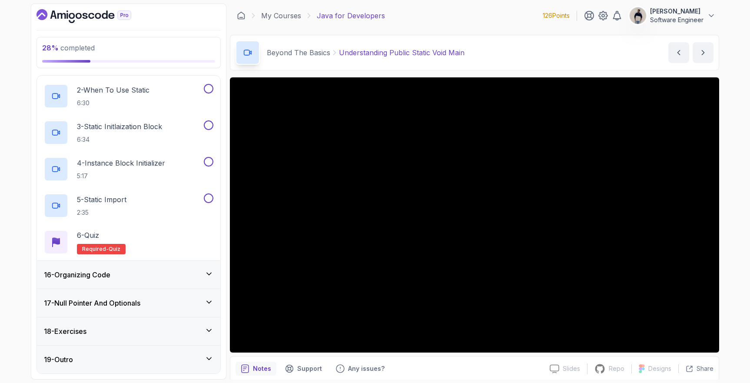
click at [95, 281] on div "16 - Organizing Code" at bounding box center [128, 275] width 183 height 28
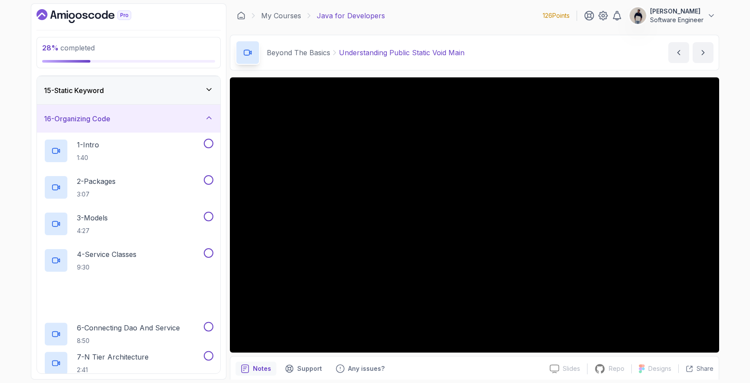
scroll to position [567, 0]
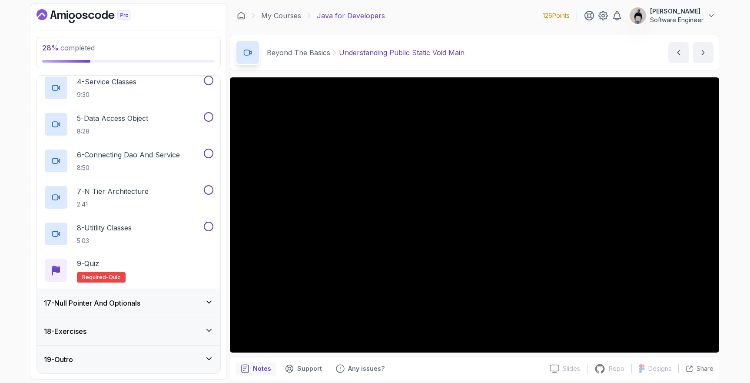
click at [94, 298] on h3 "17 - Null Pointer And Optionals" at bounding box center [92, 303] width 96 height 10
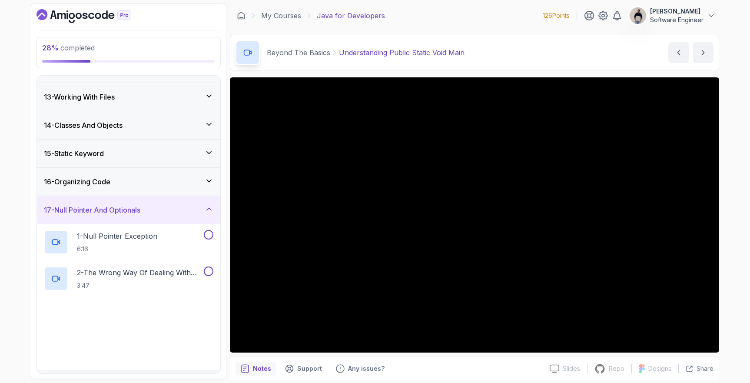
scroll to position [384, 0]
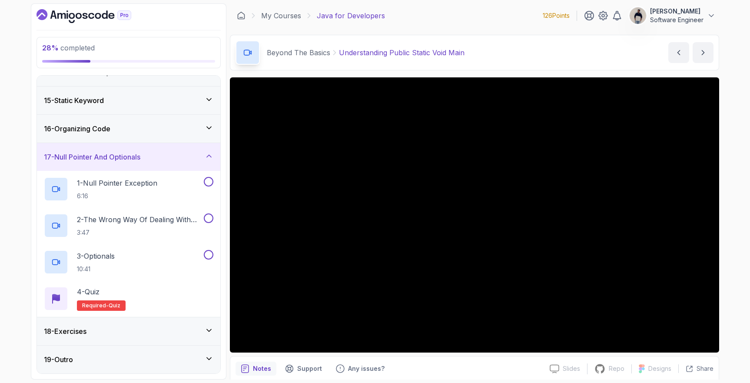
click at [89, 336] on div "18 - Exercises" at bounding box center [128, 331] width 183 height 28
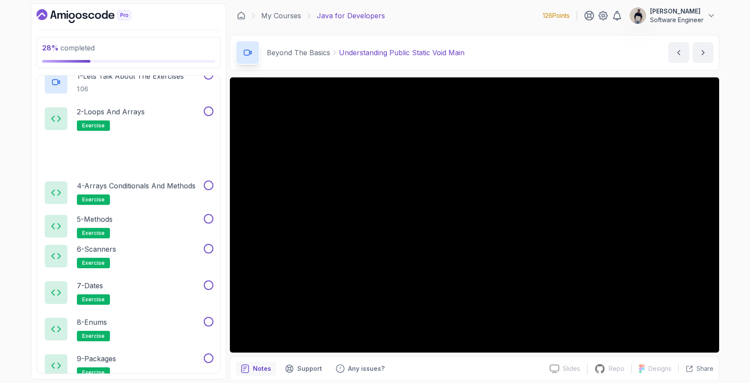
scroll to position [713, 0]
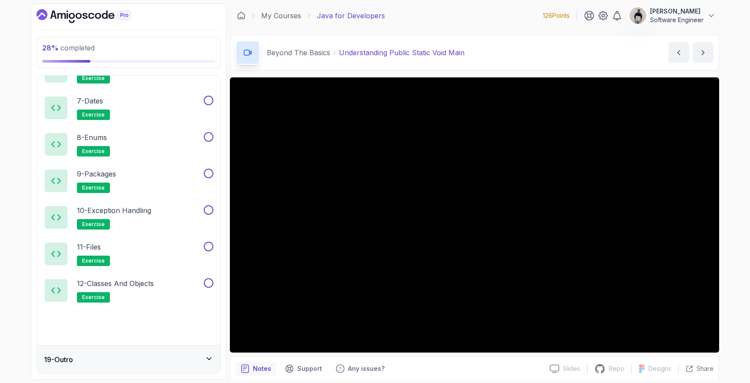
click at [83, 358] on div "19 - Outro" at bounding box center [128, 359] width 169 height 10
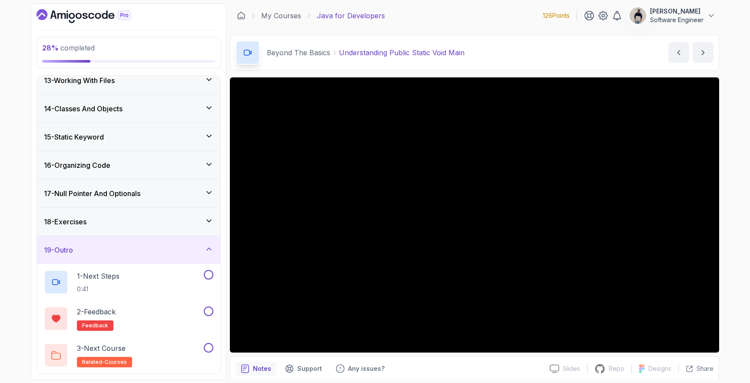
scroll to position [0, 0]
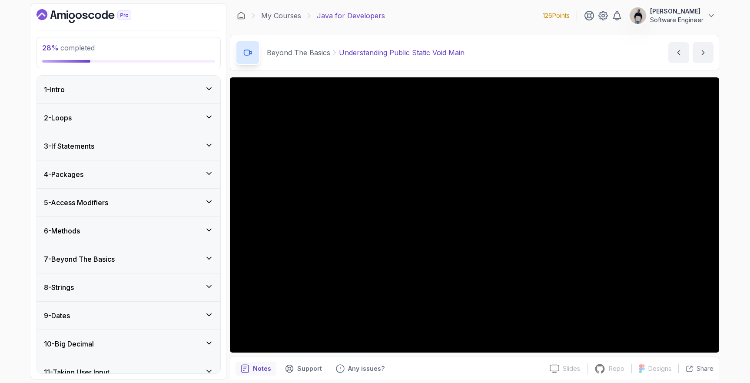
click at [107, 252] on div "7 - Beyond The Basics" at bounding box center [128, 259] width 183 height 28
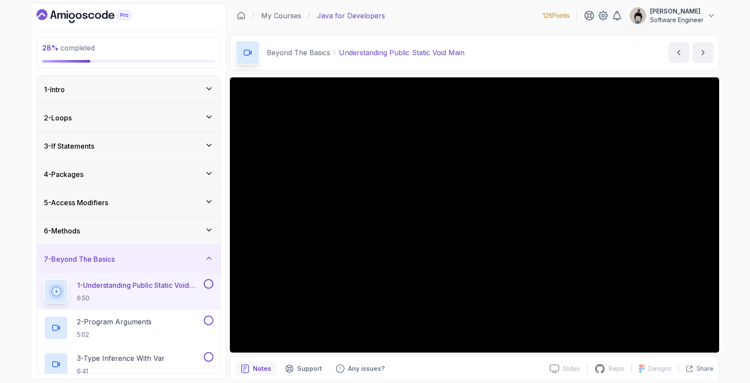
click at [129, 295] on p "6:50" at bounding box center [139, 298] width 125 height 9
click at [700, 16] on p "Software Engineer" at bounding box center [676, 20] width 53 height 9
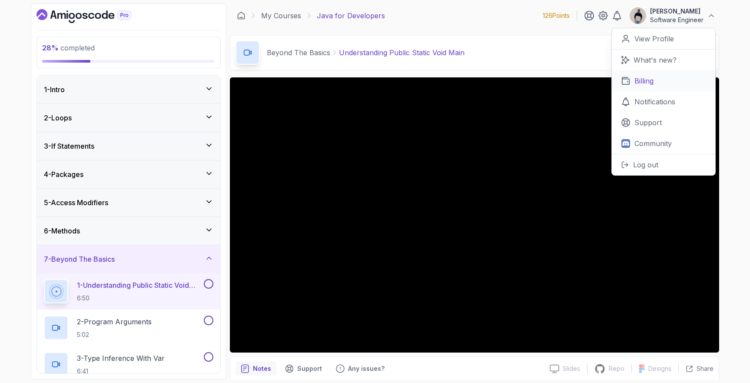
click at [667, 79] on link "Billing" at bounding box center [663, 80] width 103 height 21
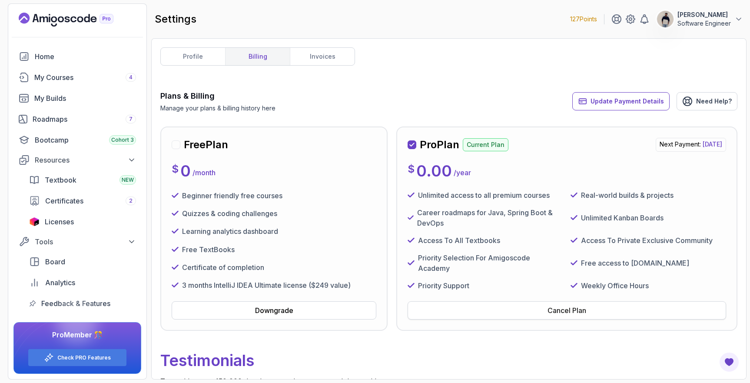
click at [532, 310] on button "Cancel Plan" at bounding box center [566, 310] width 318 height 18
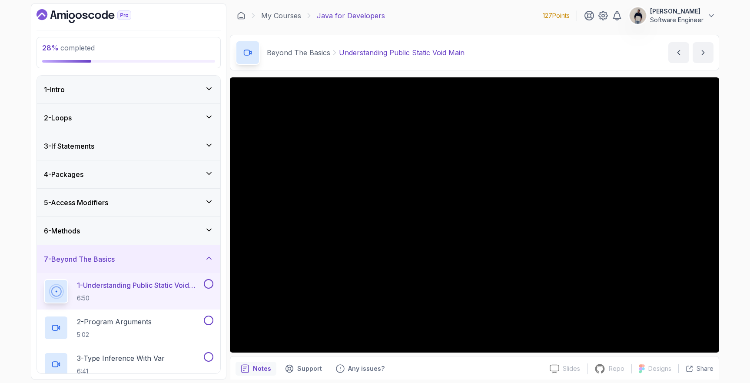
click at [106, 282] on p "1 - Understanding Public Static Void Main" at bounding box center [139, 285] width 125 height 10
click at [207, 282] on button at bounding box center [209, 284] width 10 height 10
click at [117, 318] on p "2 - Program Arguments" at bounding box center [114, 321] width 75 height 10
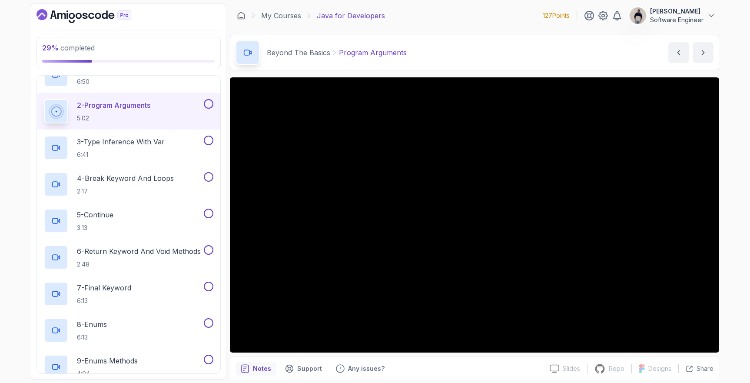
scroll to position [85, 0]
